Goal: Information Seeking & Learning: Learn about a topic

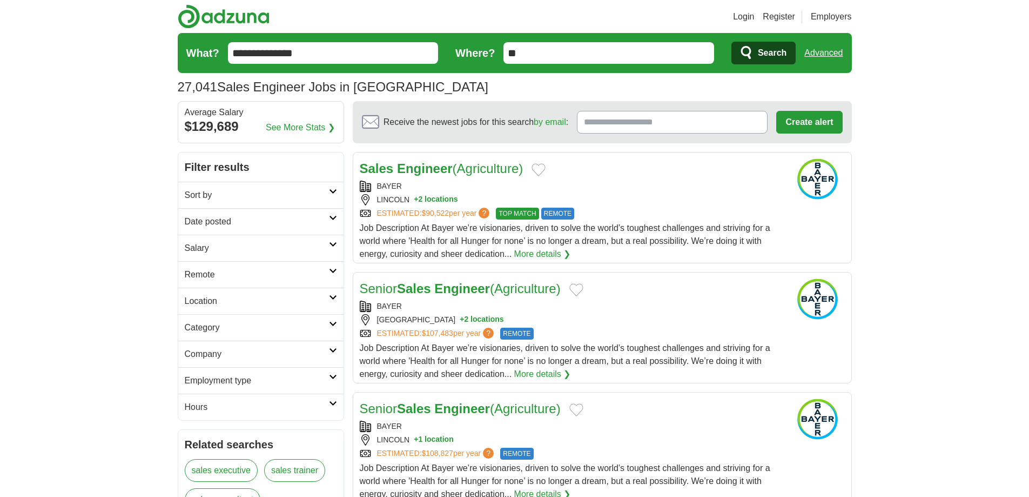
click at [276, 214] on link "Date posted" at bounding box center [260, 221] width 165 height 26
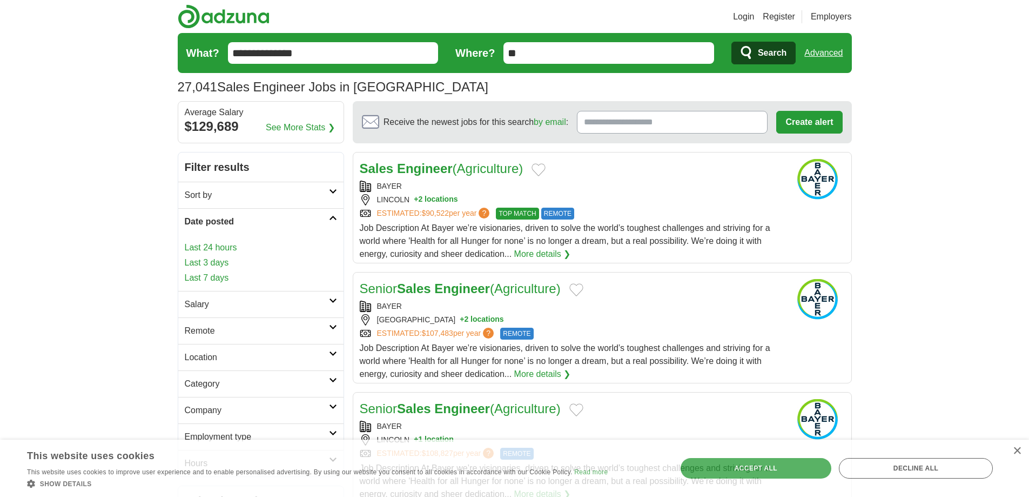
click at [218, 273] on link "Last 7 days" at bounding box center [261, 277] width 152 height 13
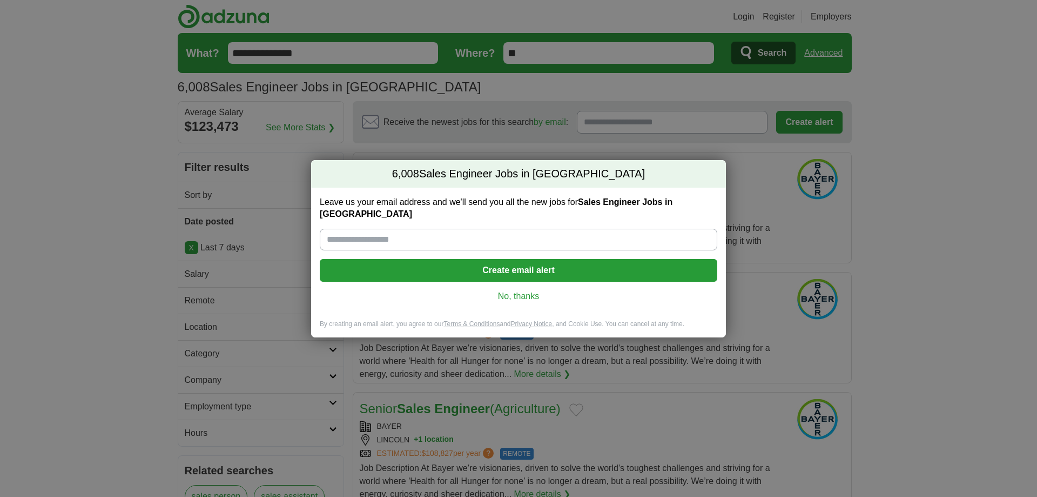
click at [518, 291] on link "No, thanks" at bounding box center [519, 296] width 380 height 12
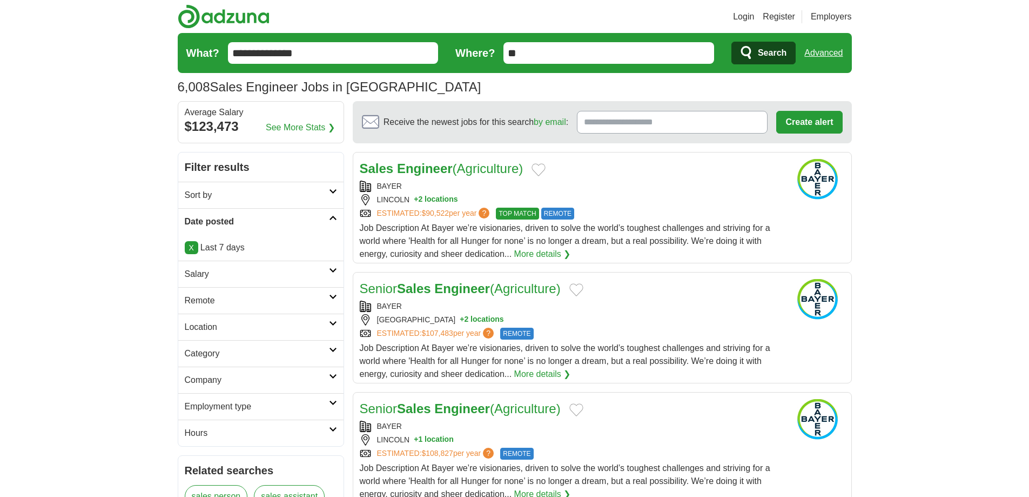
click at [283, 276] on h2 "Salary" at bounding box center [257, 273] width 144 height 13
click at [285, 268] on h2 "Salary" at bounding box center [257, 273] width 144 height 13
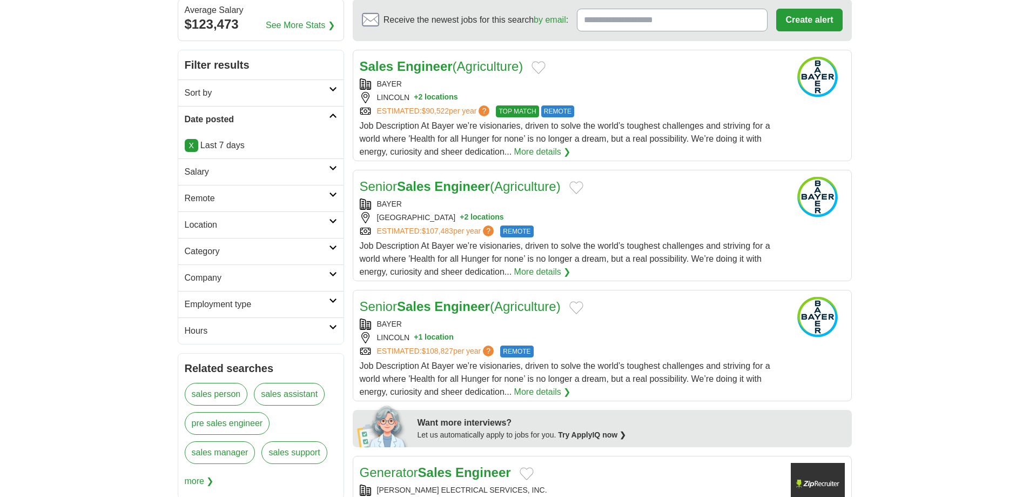
scroll to position [108, 0]
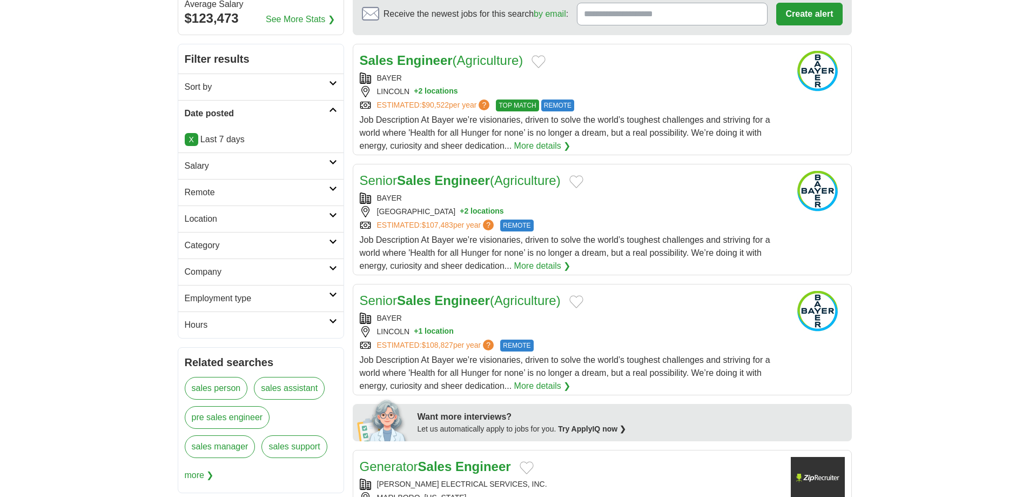
click at [283, 190] on h2 "Remote" at bounding box center [257, 192] width 144 height 13
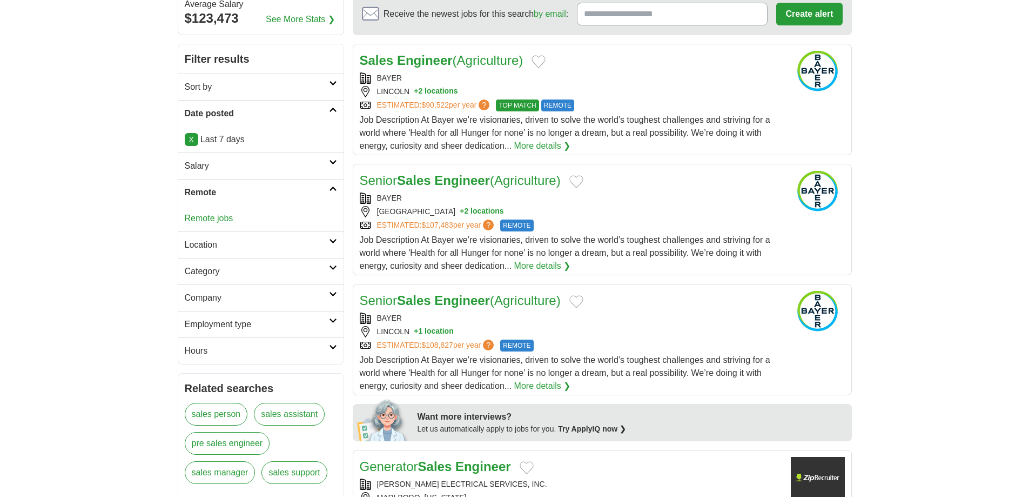
click at [283, 190] on h2 "Remote" at bounding box center [257, 192] width 144 height 13
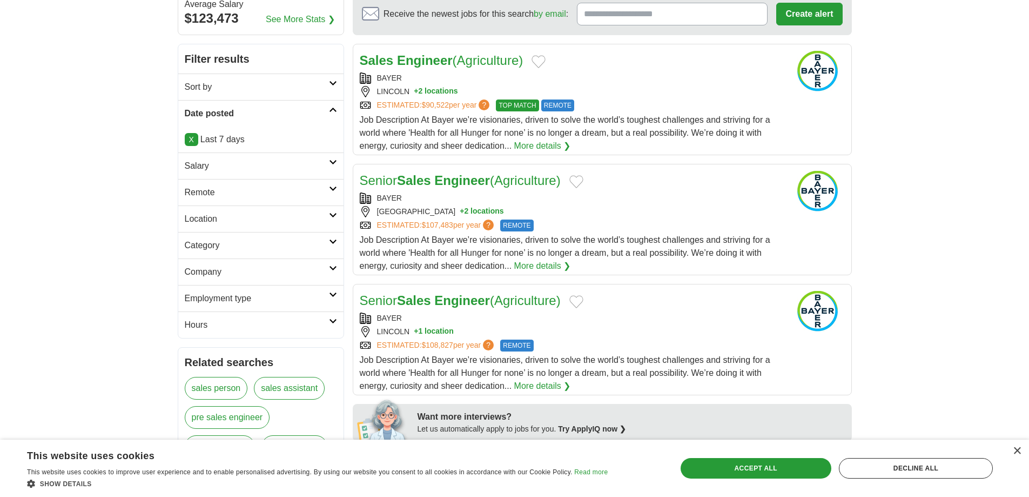
click at [282, 213] on h2 "Location" at bounding box center [257, 218] width 144 height 13
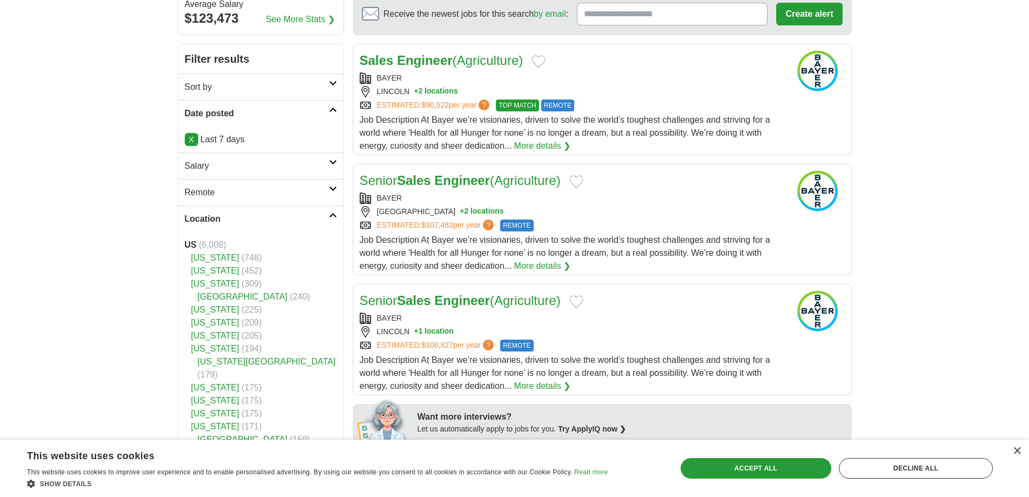
click at [282, 213] on h2 "Location" at bounding box center [257, 218] width 144 height 13
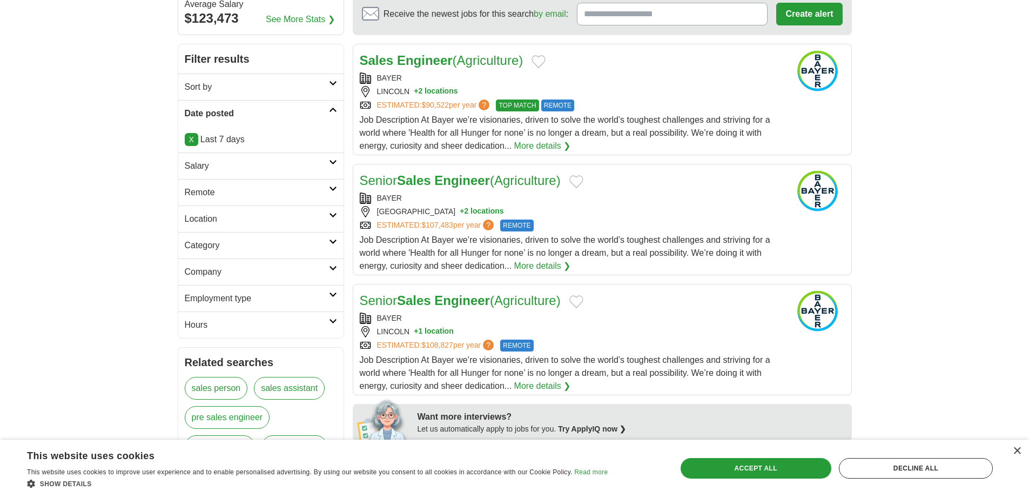
click at [282, 213] on h2 "Location" at bounding box center [257, 218] width 144 height 13
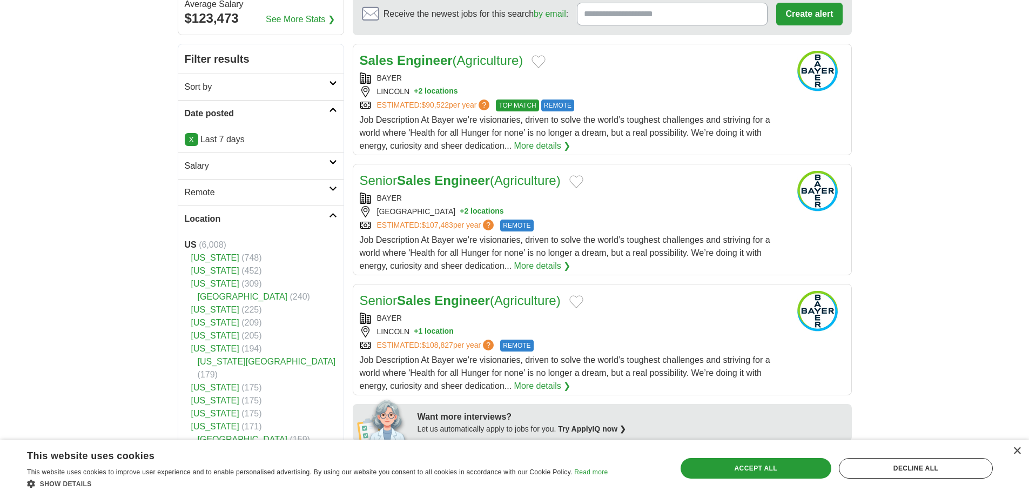
click at [282, 213] on h2 "Location" at bounding box center [257, 218] width 144 height 13
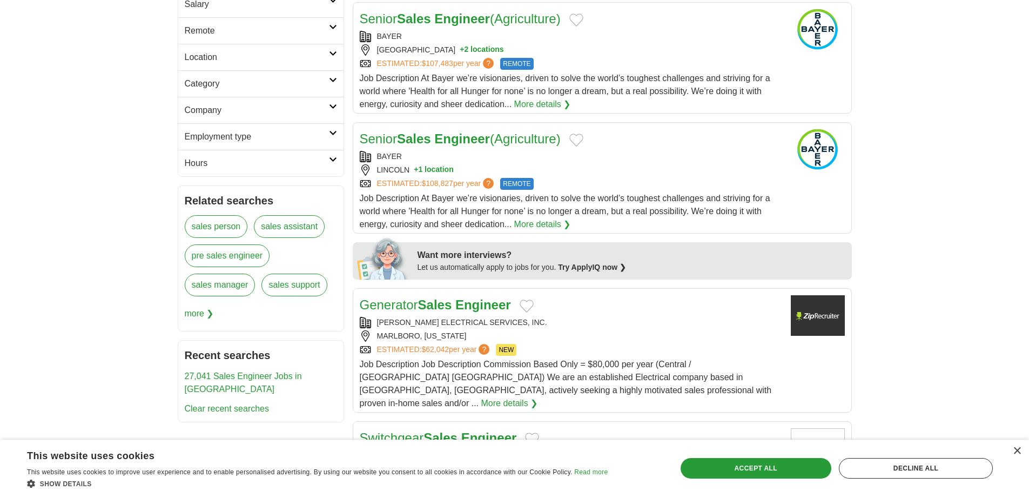
scroll to position [270, 0]
click at [264, 86] on h2 "Category" at bounding box center [257, 83] width 144 height 13
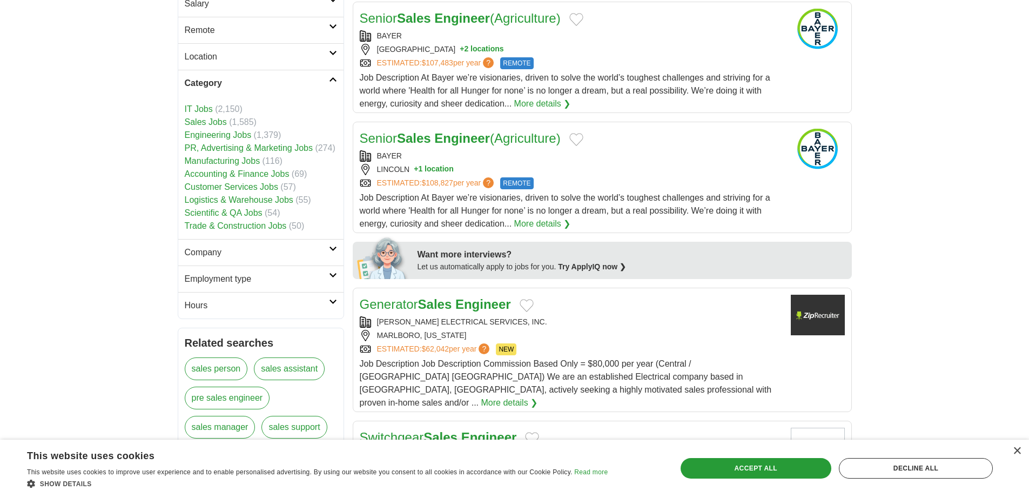
click at [253, 51] on h2 "Location" at bounding box center [257, 56] width 144 height 13
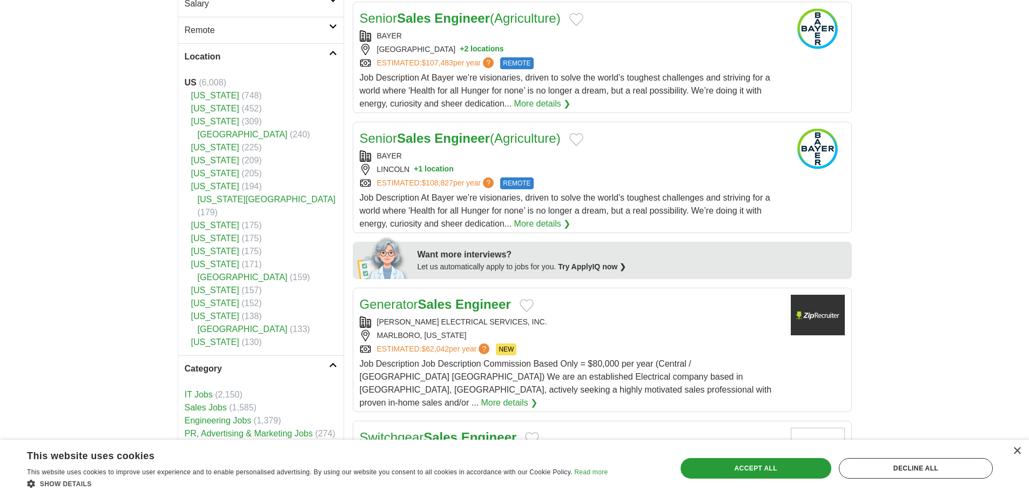
click at [316, 48] on link "Location" at bounding box center [260, 56] width 165 height 26
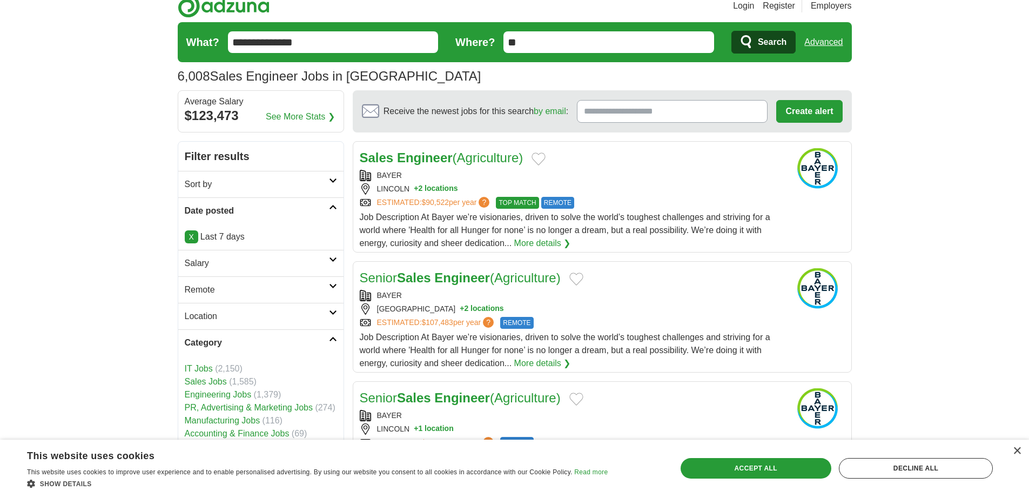
scroll to position [0, 0]
